Goal: Navigation & Orientation: Find specific page/section

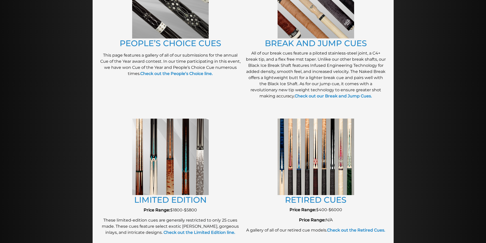
scroll to position [470, 0]
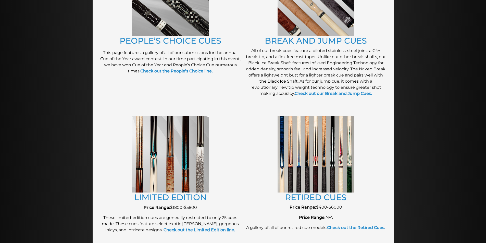
click at [178, 149] on img at bounding box center [170, 154] width 76 height 76
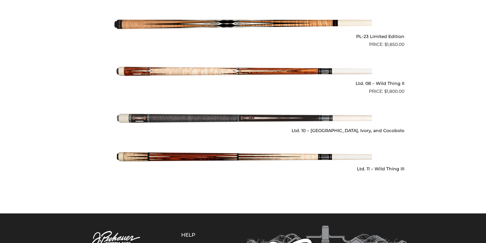
scroll to position [739, 0]
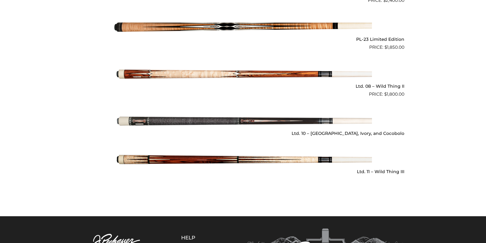
click at [155, 65] on img at bounding box center [242, 74] width 257 height 43
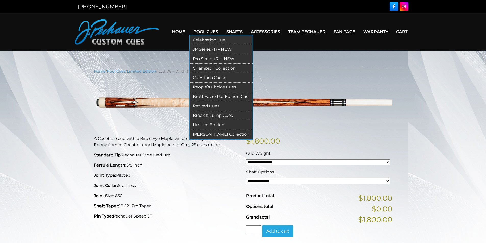
click at [215, 59] on link "Pro Series (R) – NEW" at bounding box center [221, 58] width 63 height 9
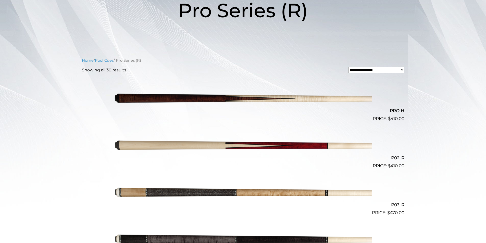
scroll to position [87, 0]
